Goal: Check status: Check status

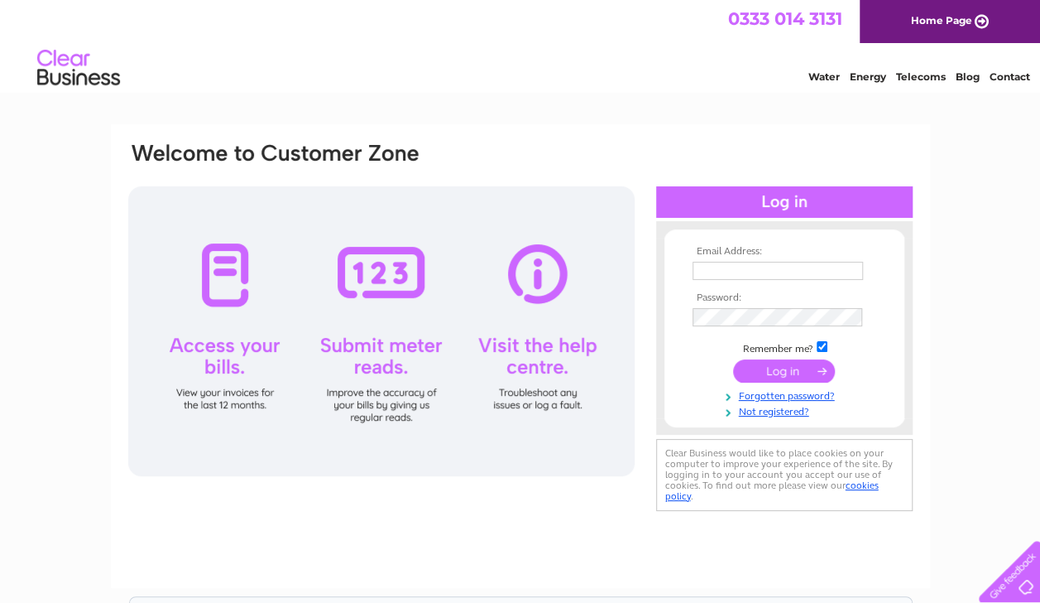
type input "[EMAIL_ADDRESS][DOMAIN_NAME]"
click at [823, 373] on input "submit" at bounding box center [784, 370] width 102 height 23
